Goal: Task Accomplishment & Management: Use online tool/utility

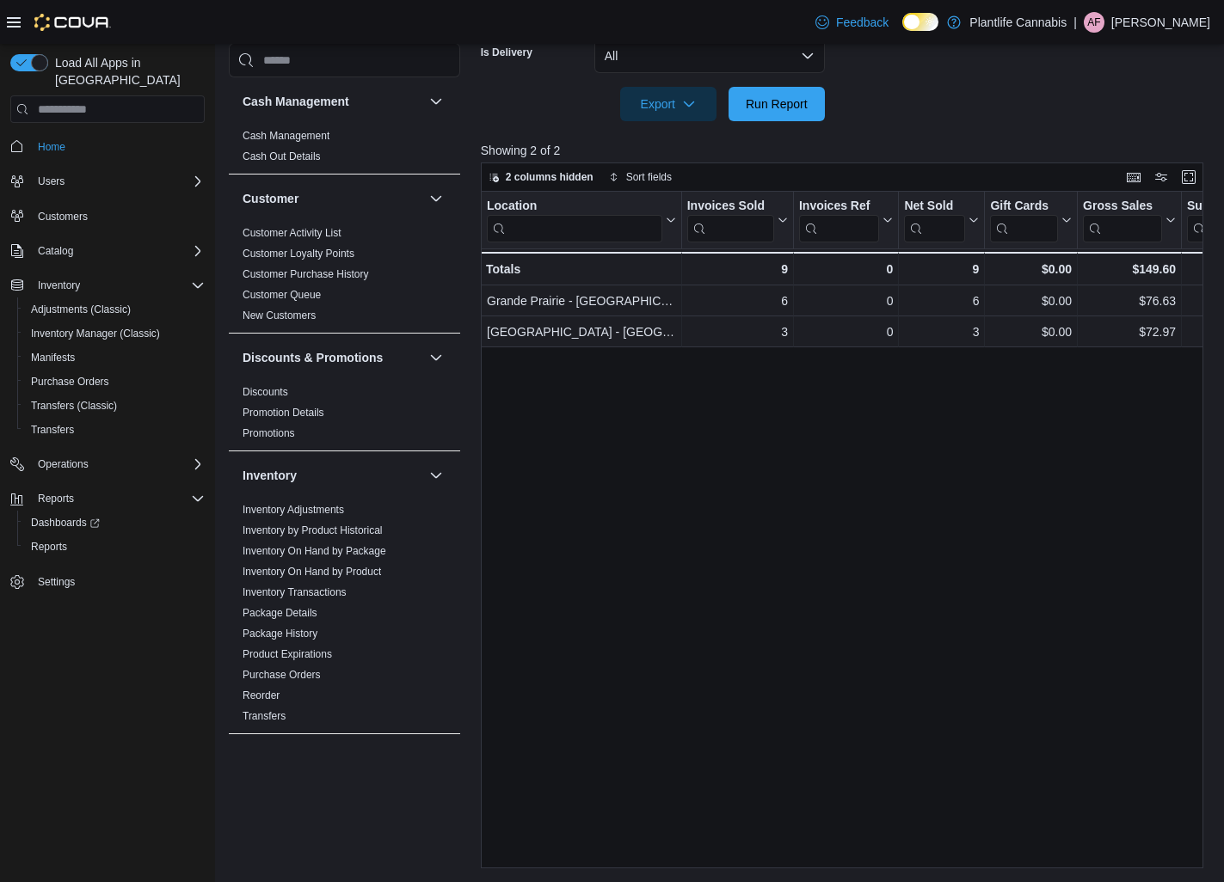
scroll to position [801, 0]
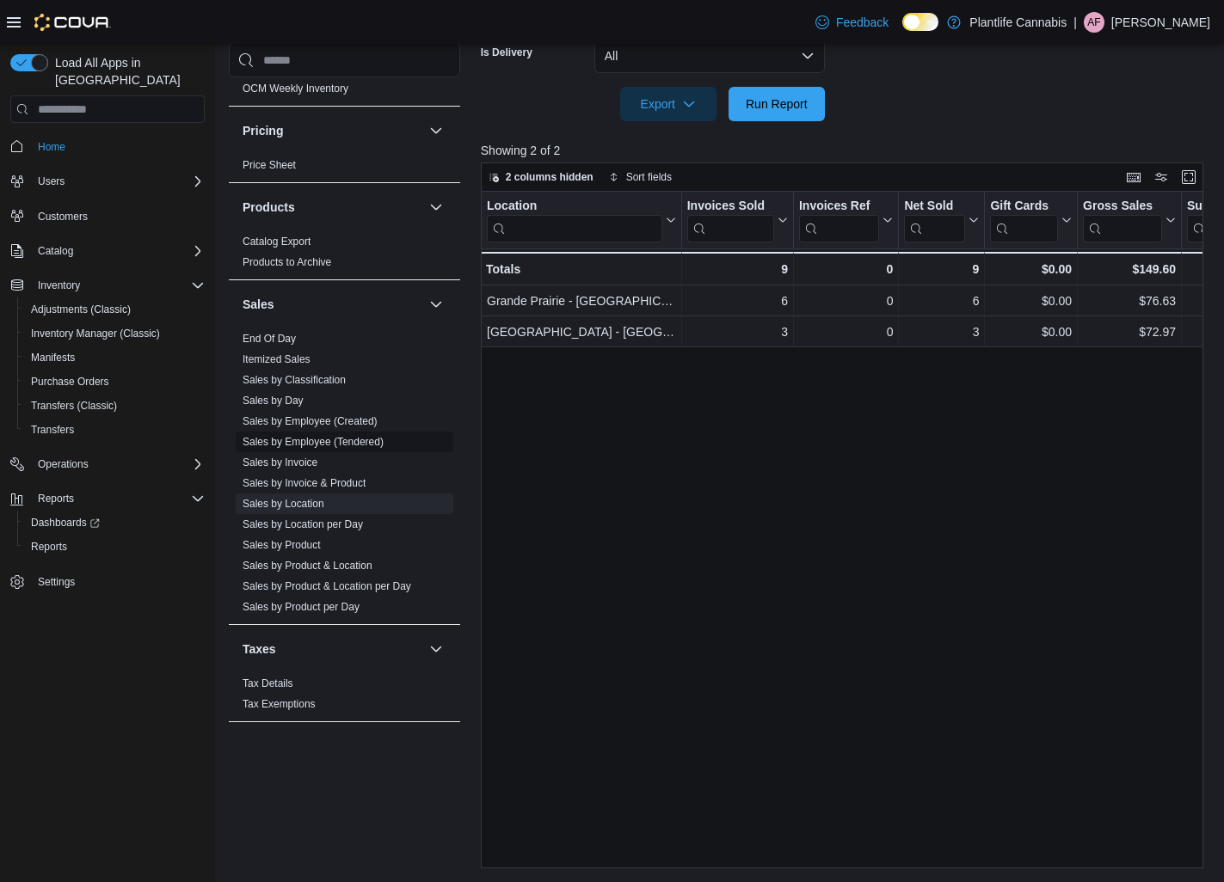
click at [296, 447] on link "Sales by Employee (Tendered)" at bounding box center [312, 442] width 141 height 12
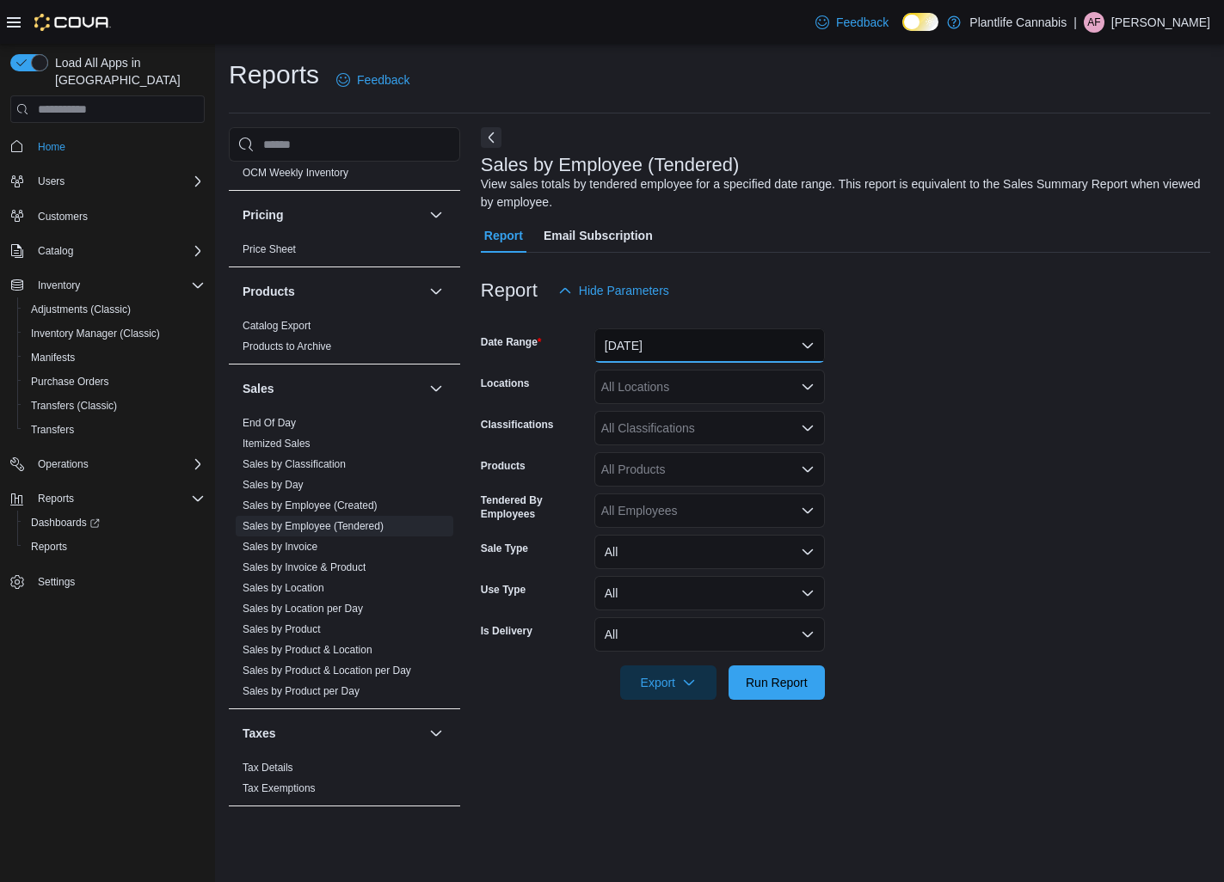
drag, startPoint x: 680, startPoint y: 359, endPoint x: 672, endPoint y: 379, distance: 22.0
click at [678, 360] on button "[DATE]" at bounding box center [709, 345] width 230 height 34
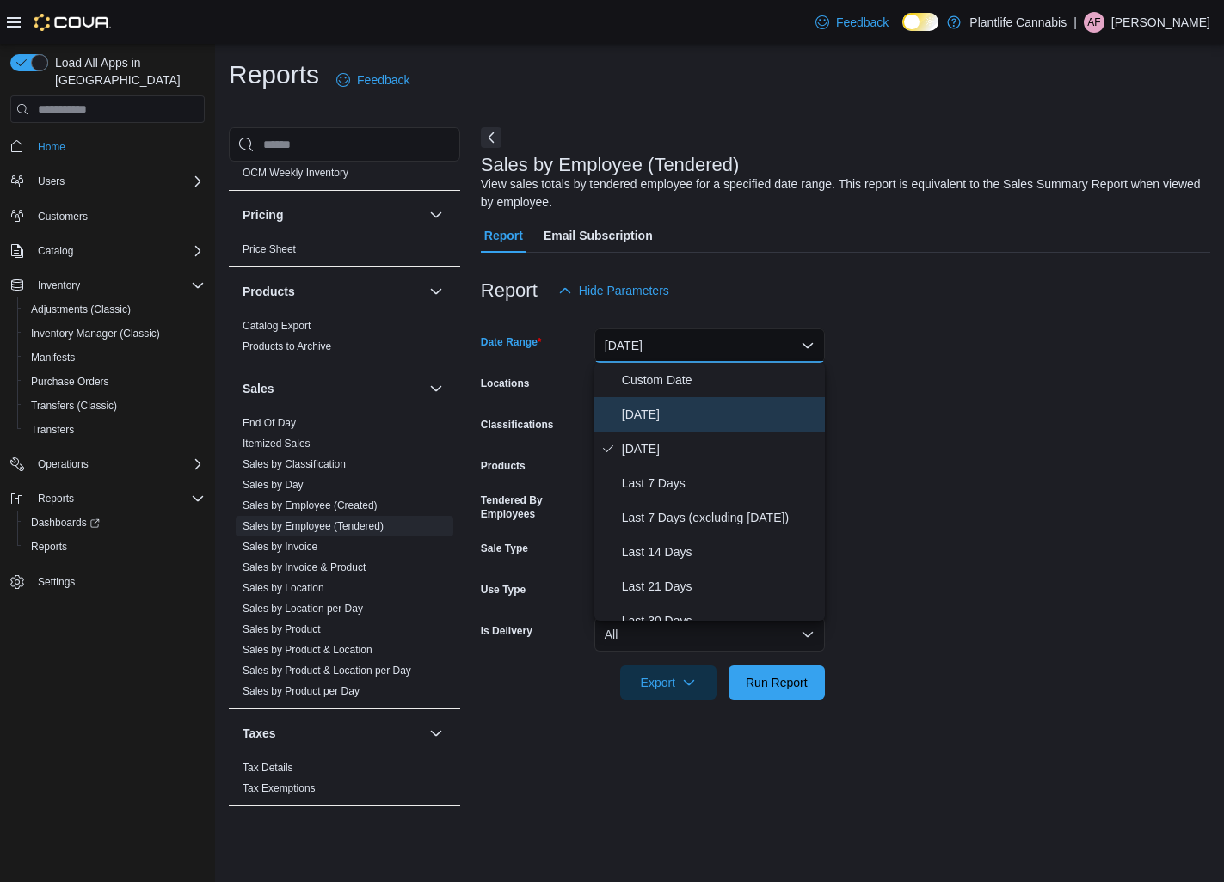
click at [656, 406] on span "[DATE]" at bounding box center [720, 414] width 196 height 21
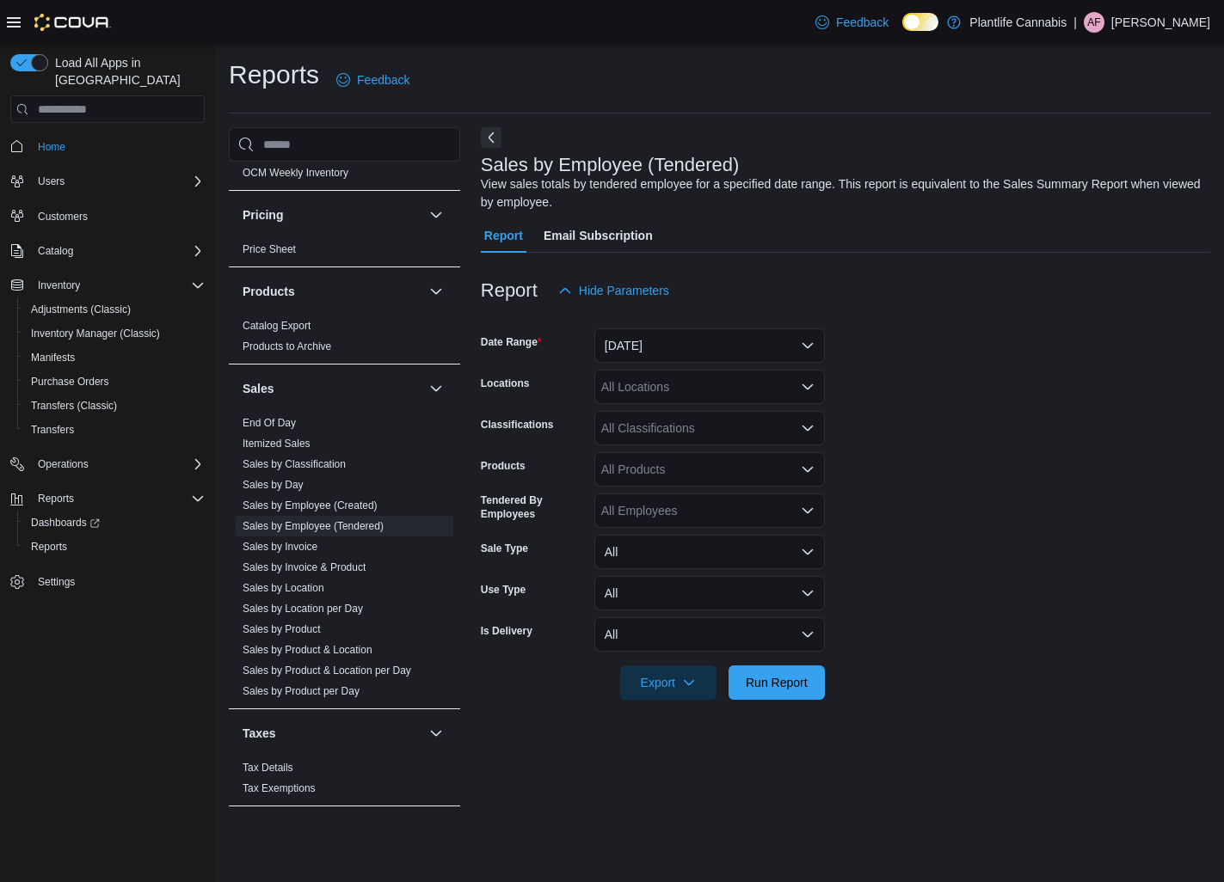
click at [656, 383] on div "All Locations" at bounding box center [709, 387] width 230 height 34
type input "***"
click at [668, 418] on span "Grande Prairie - [GEOGRAPHIC_DATA]" at bounding box center [747, 416] width 214 height 17
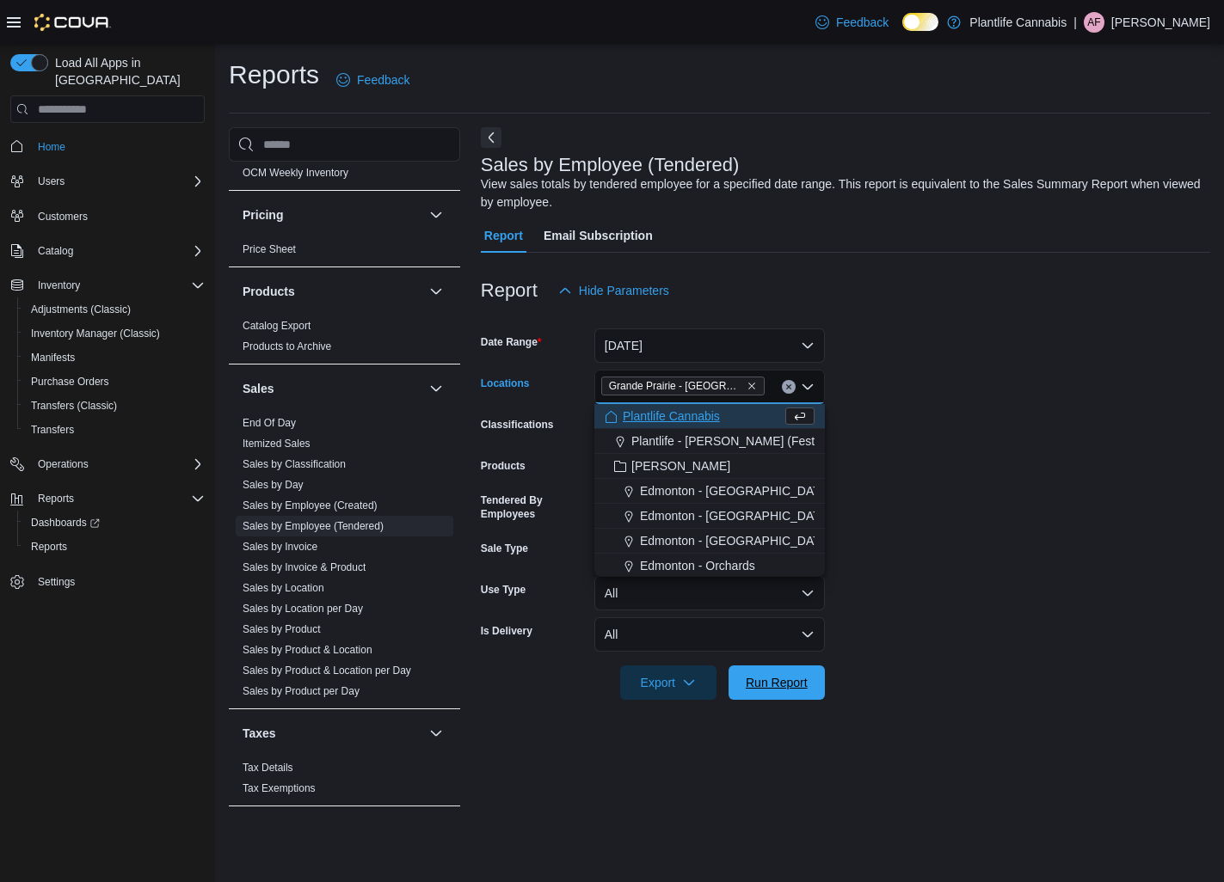
drag, startPoint x: 788, startPoint y: 688, endPoint x: 871, endPoint y: 678, distance: 83.9
click at [788, 688] on span "Run Report" at bounding box center [776, 682] width 62 height 17
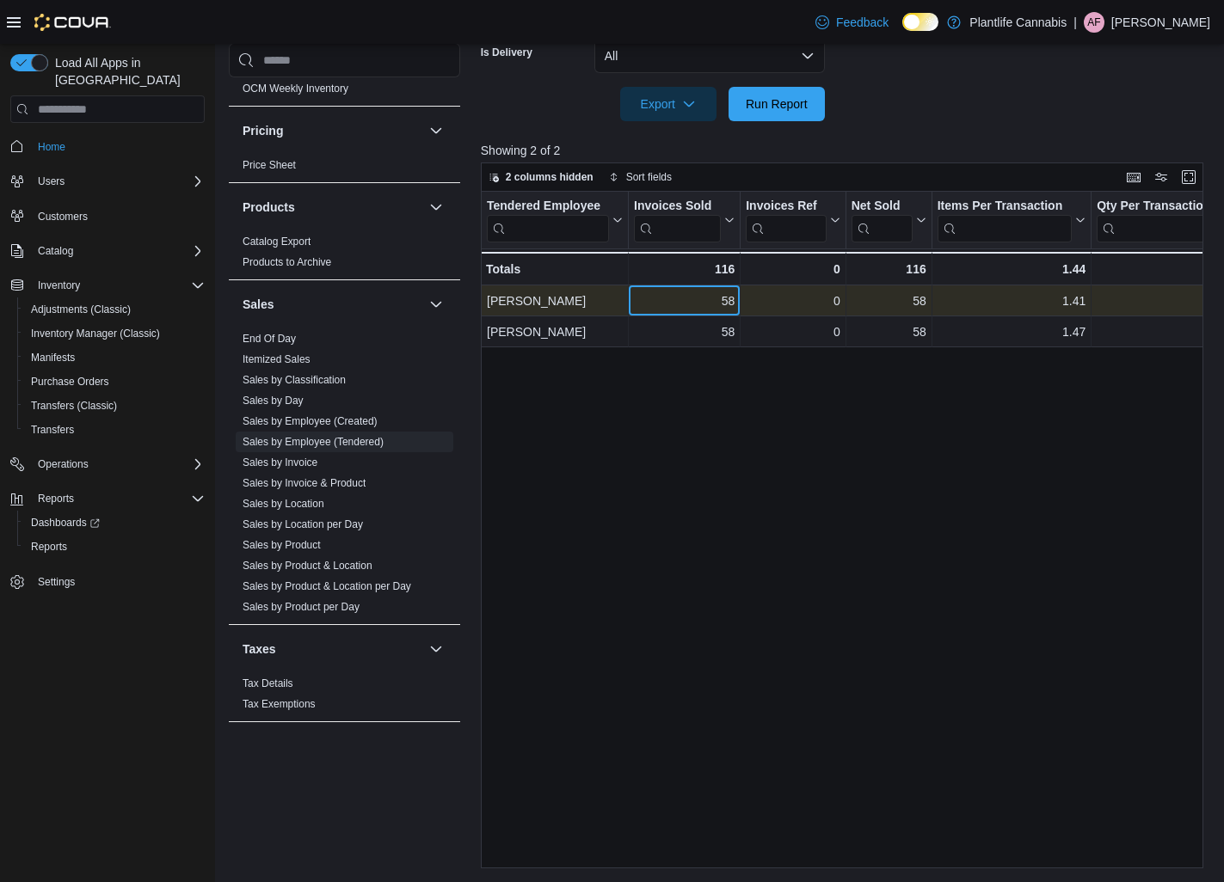
drag, startPoint x: 720, startPoint y: 308, endPoint x: 754, endPoint y: 314, distance: 34.9
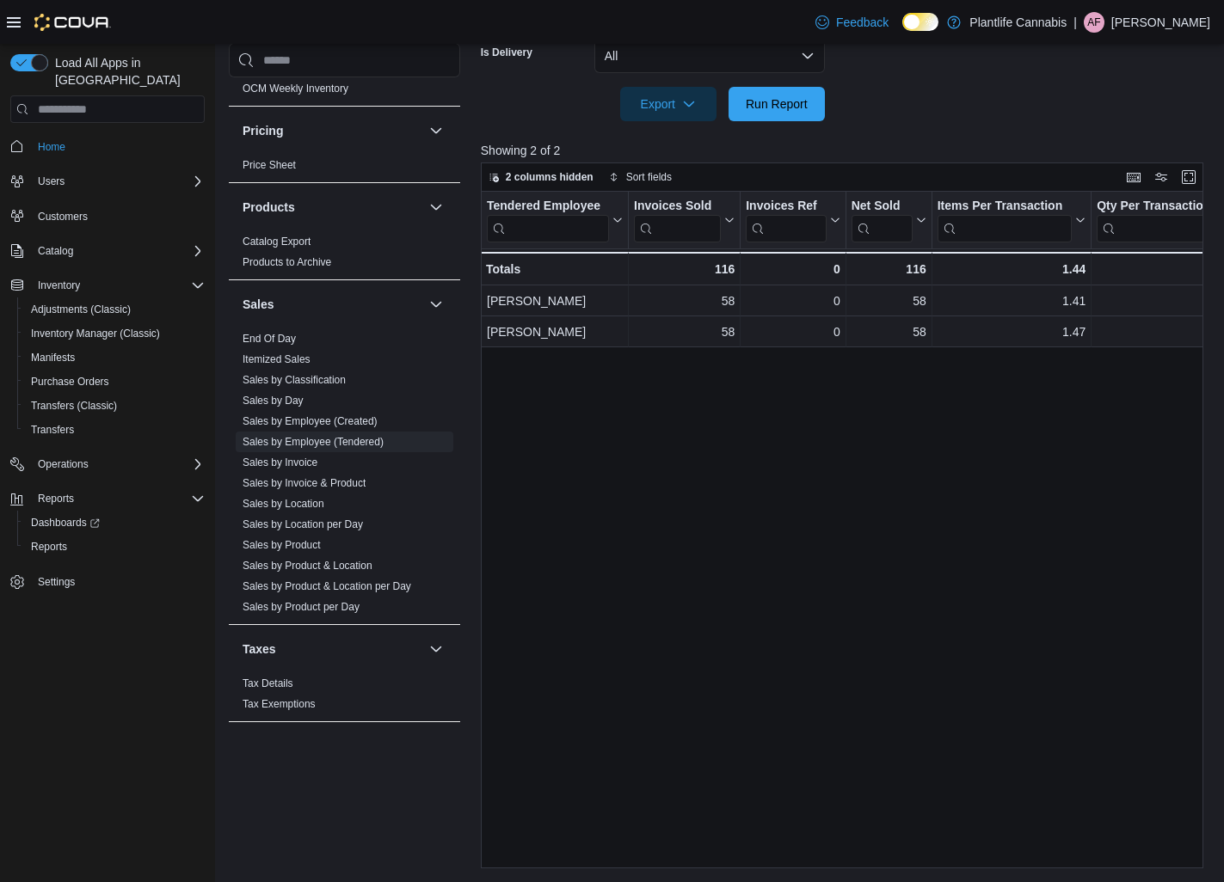
click at [794, 413] on div "Tendered Employee Click to view column header actions Invoices Sold Click to vi…" at bounding box center [842, 530] width 722 height 677
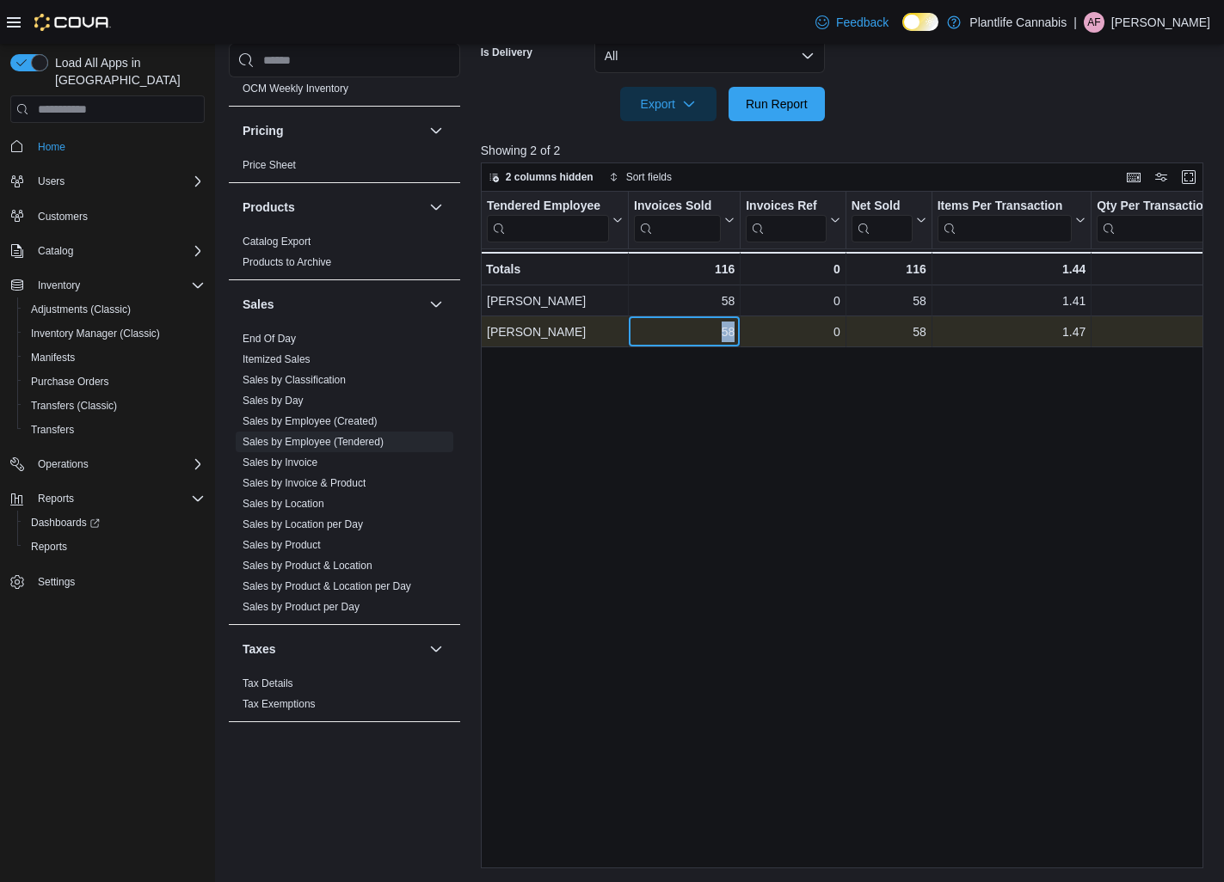
drag, startPoint x: 718, startPoint y: 334, endPoint x: 738, endPoint y: 339, distance: 20.2
click at [737, 338] on div "58 - Invoices Sold, column 2, row 2" at bounding box center [685, 331] width 112 height 31
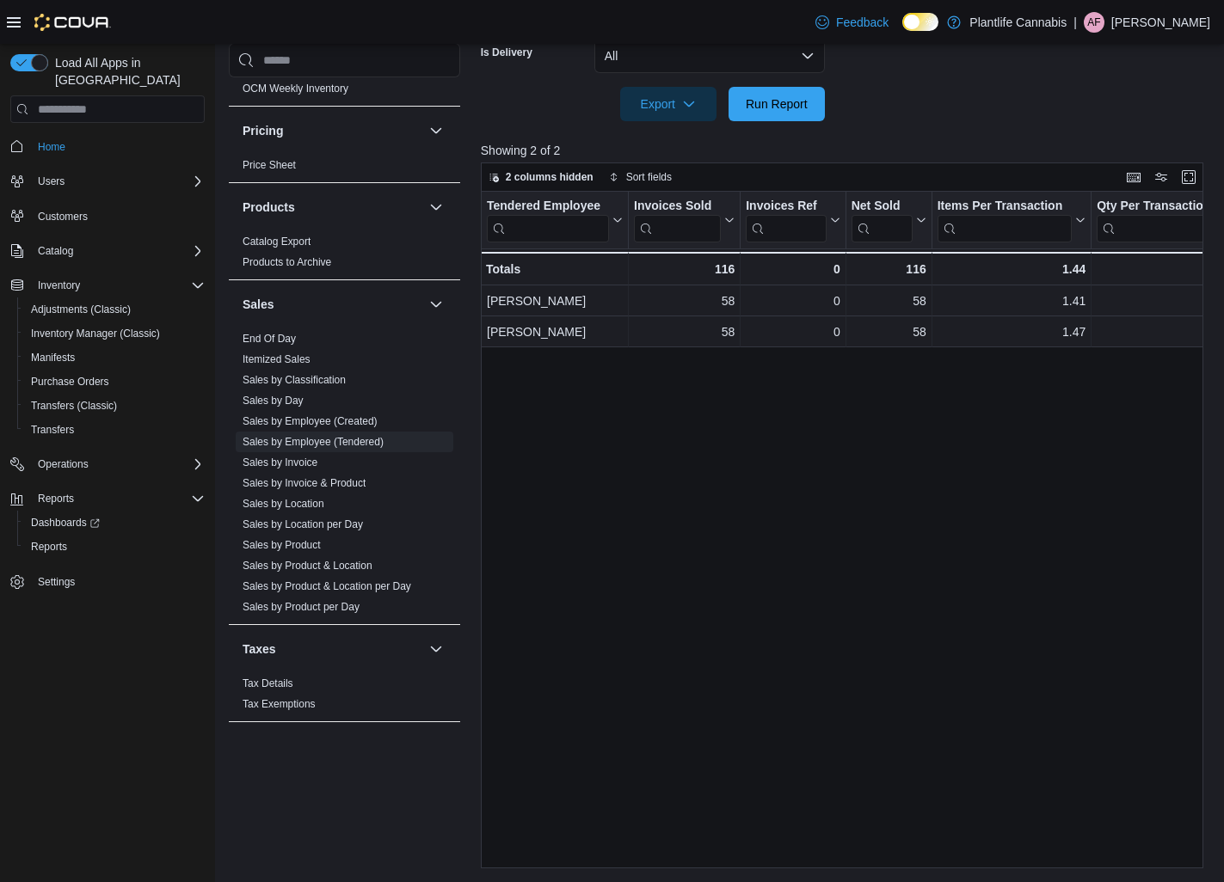
click at [753, 365] on div "Tendered Employee Click to view column header actions Invoices Sold Click to vi…" at bounding box center [842, 530] width 722 height 677
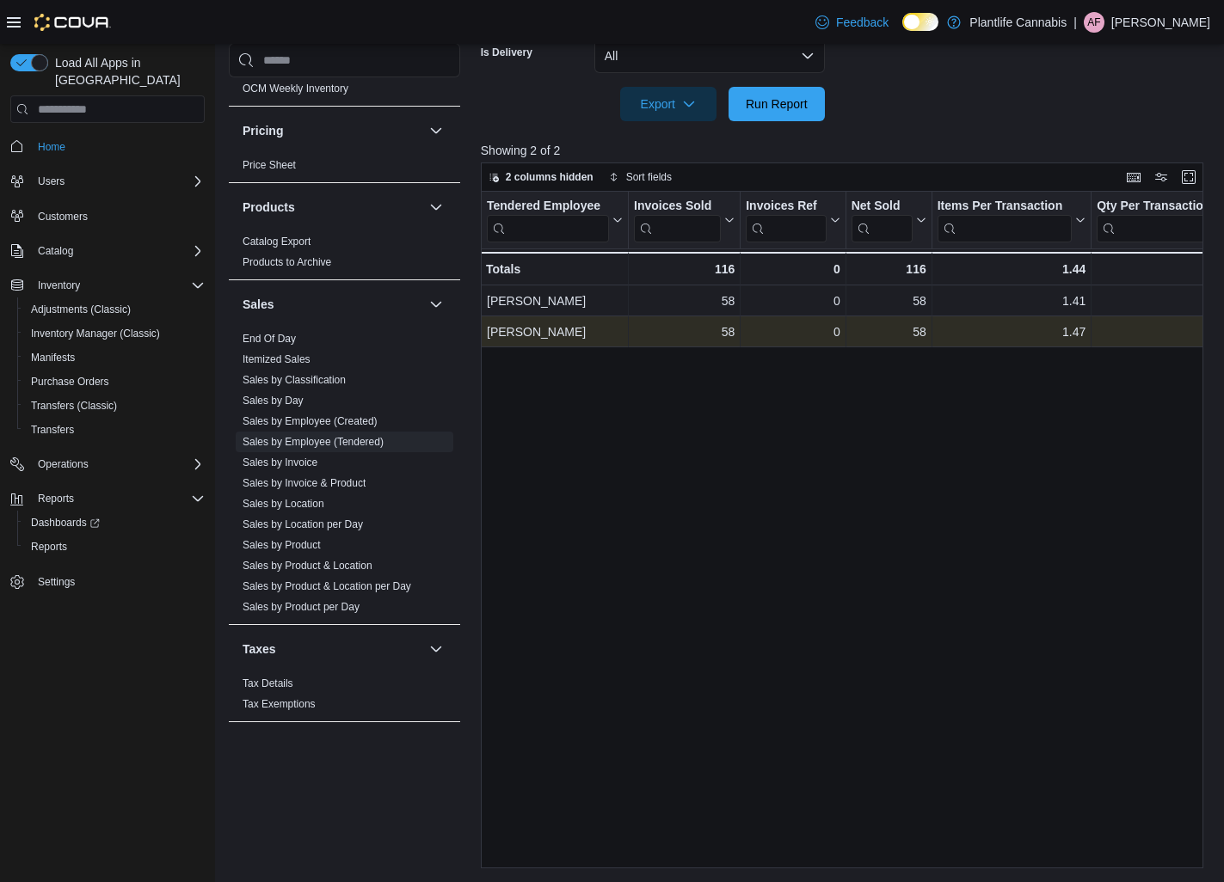
click at [847, 423] on div "Tendered Employee Click to view column header actions Invoices Sold Click to vi…" at bounding box center [842, 530] width 722 height 677
click at [810, 118] on span "Run Report" at bounding box center [777, 103] width 76 height 34
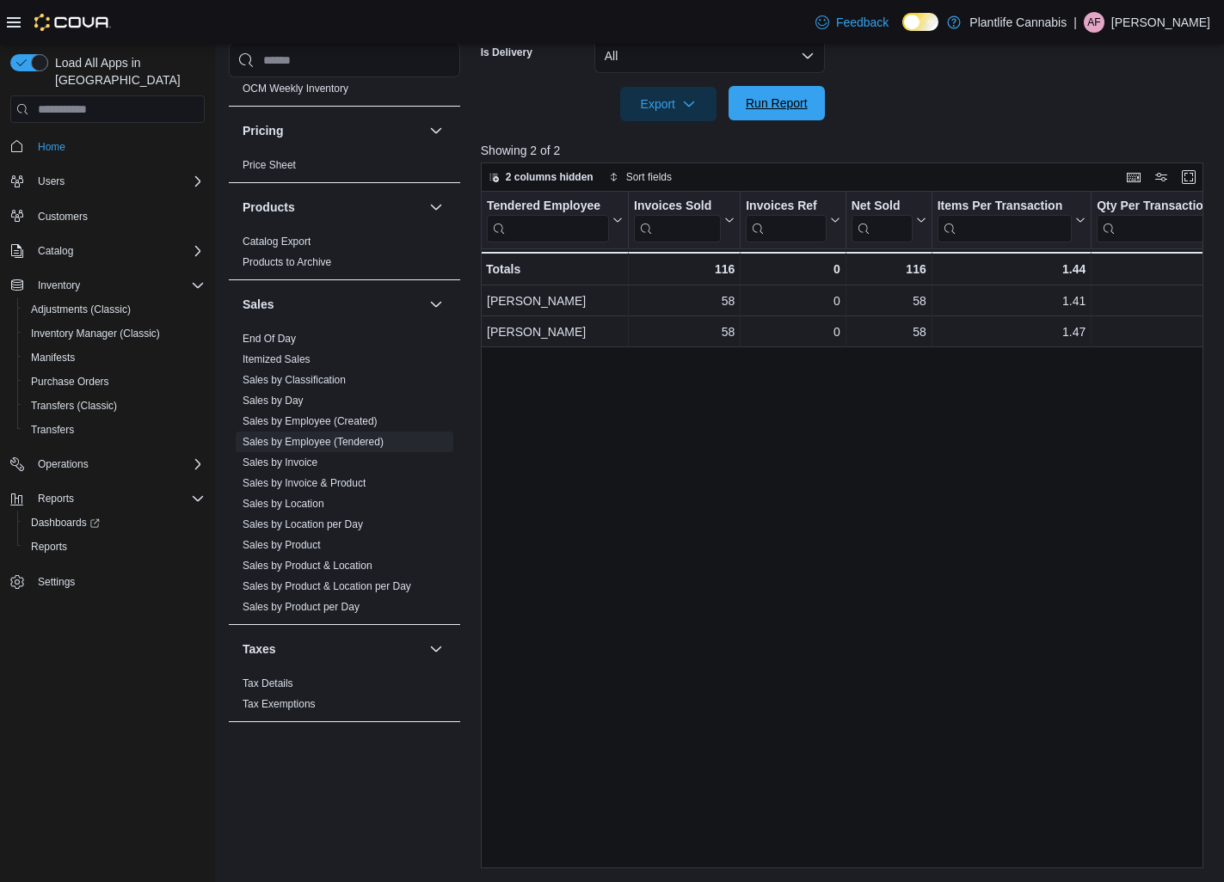
click at [785, 101] on span "Run Report" at bounding box center [776, 103] width 62 height 17
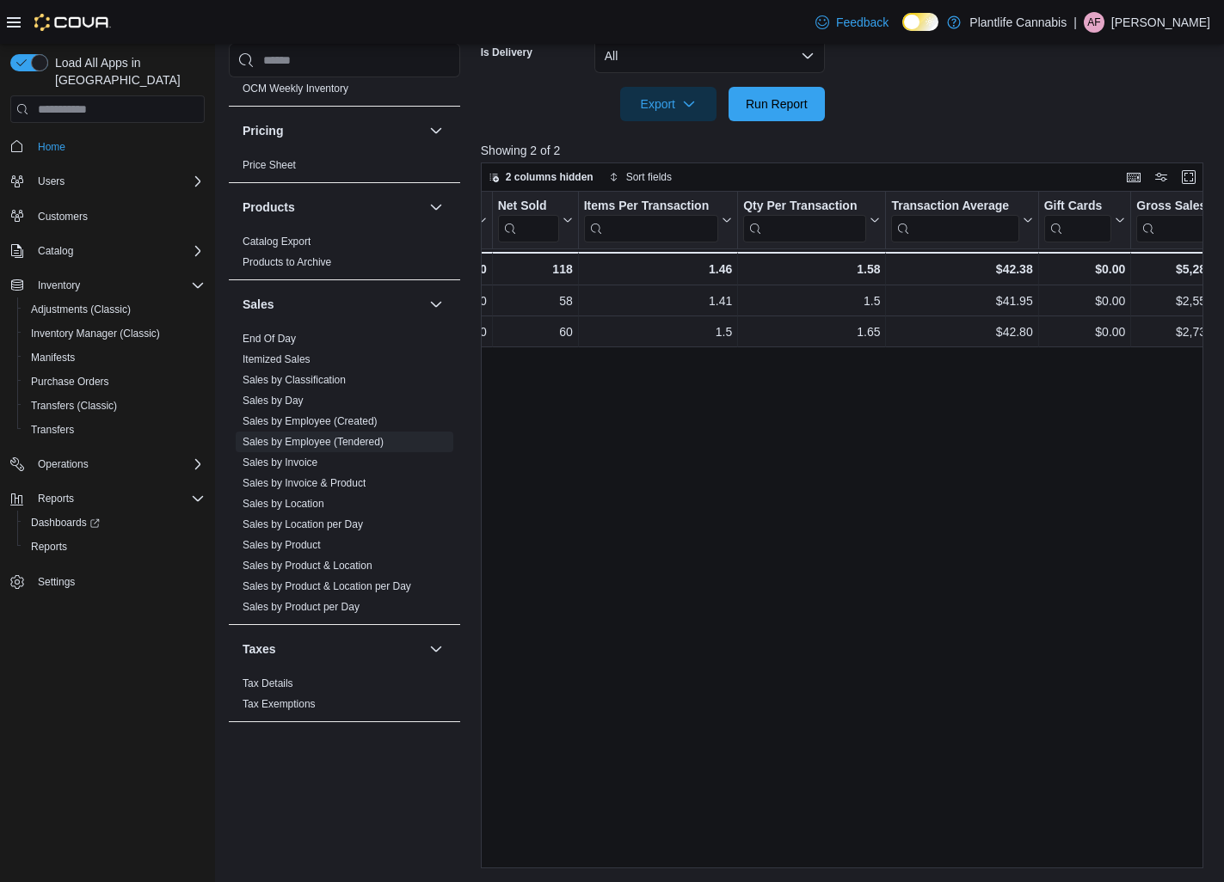
scroll to position [0, 356]
drag, startPoint x: 775, startPoint y: 111, endPoint x: 743, endPoint y: 124, distance: 34.3
click at [775, 111] on span "Run Report" at bounding box center [776, 103] width 62 height 17
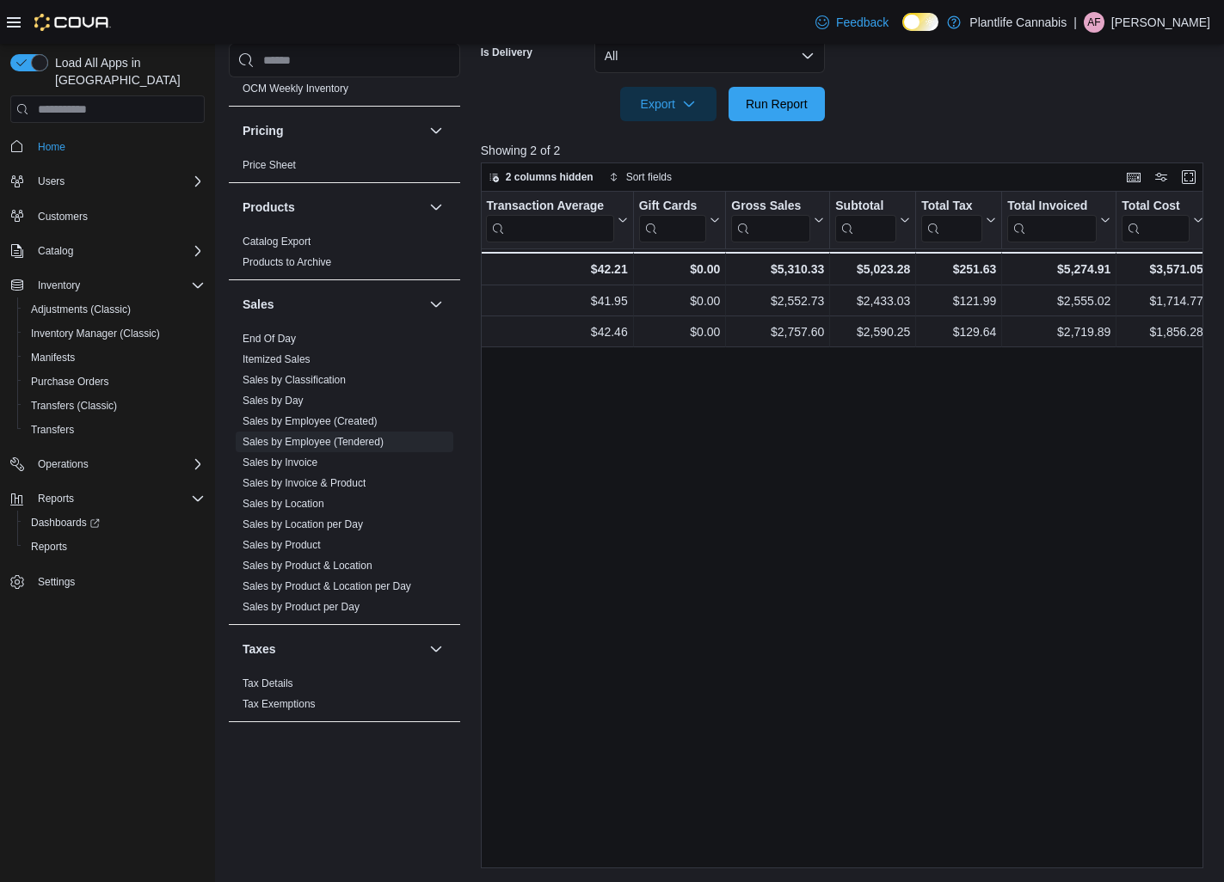
scroll to position [0, 764]
